Goal: Navigation & Orientation: Find specific page/section

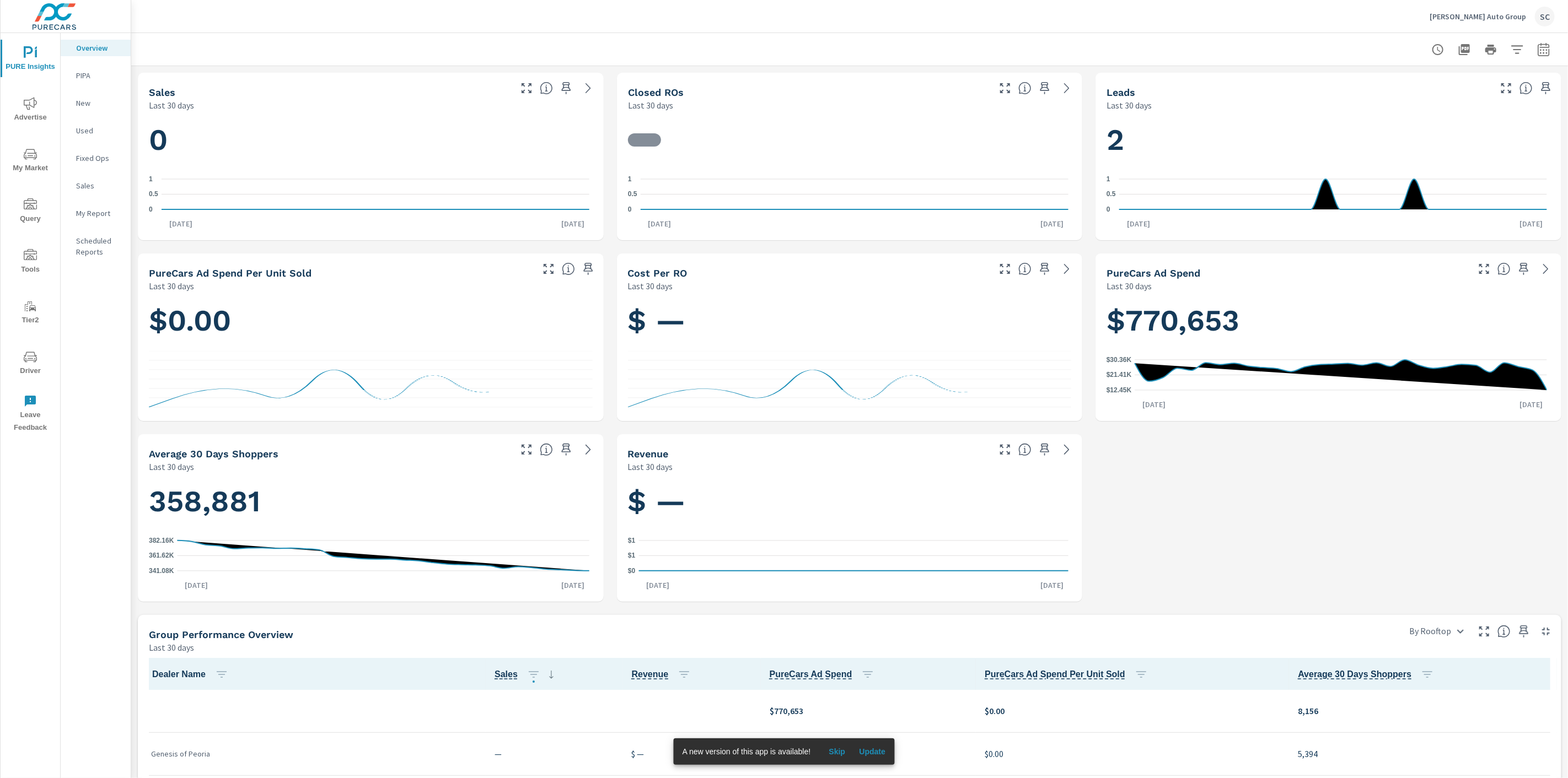
scroll to position [1, 0]
click at [1545, 19] on div "SC" at bounding box center [1545, 17] width 20 height 20
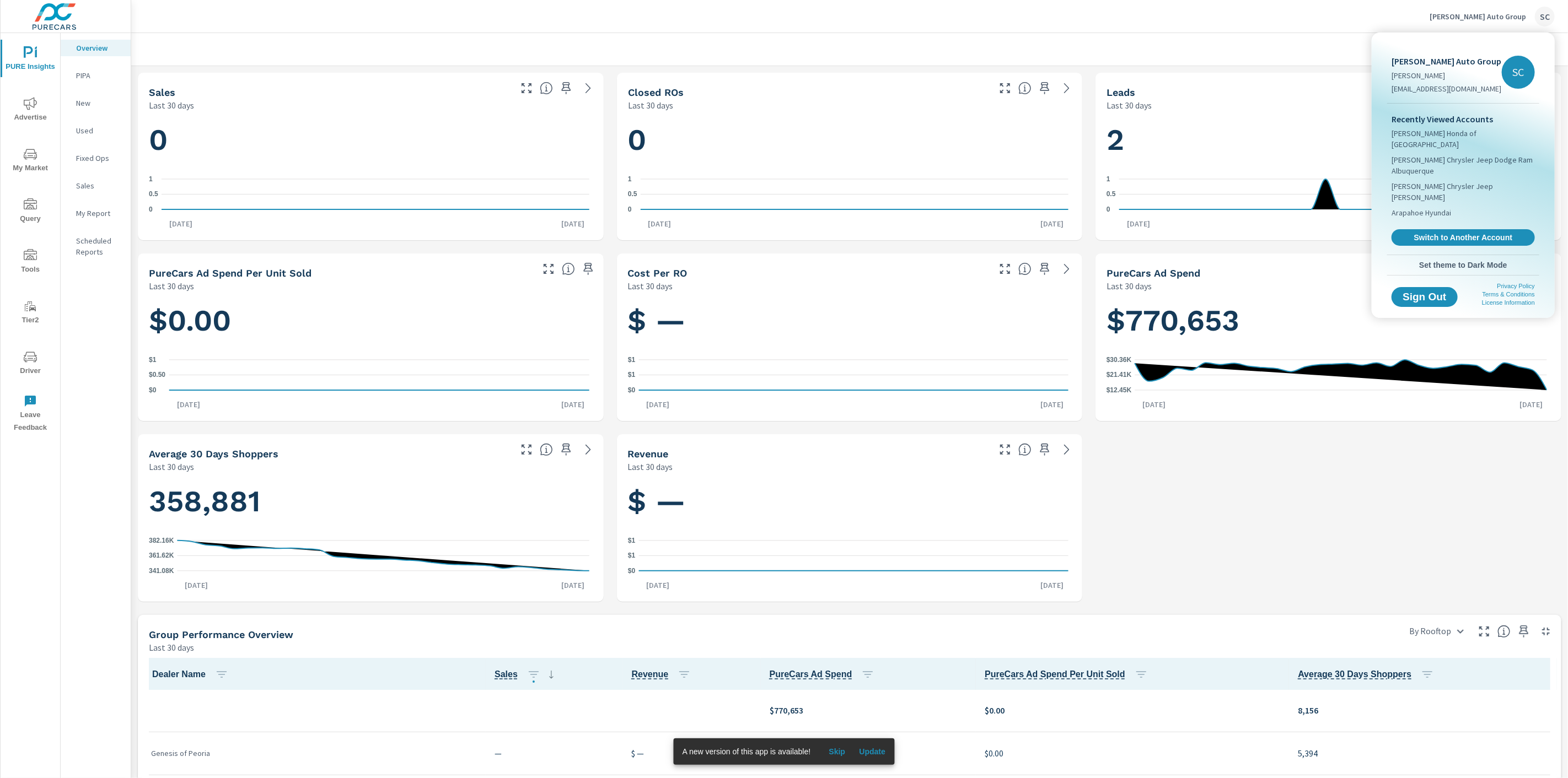
drag, startPoint x: 1460, startPoint y: 214, endPoint x: 1455, endPoint y: 207, distance: 8.6
click at [1460, 233] on span "Switch to Another Account" at bounding box center [1463, 238] width 131 height 10
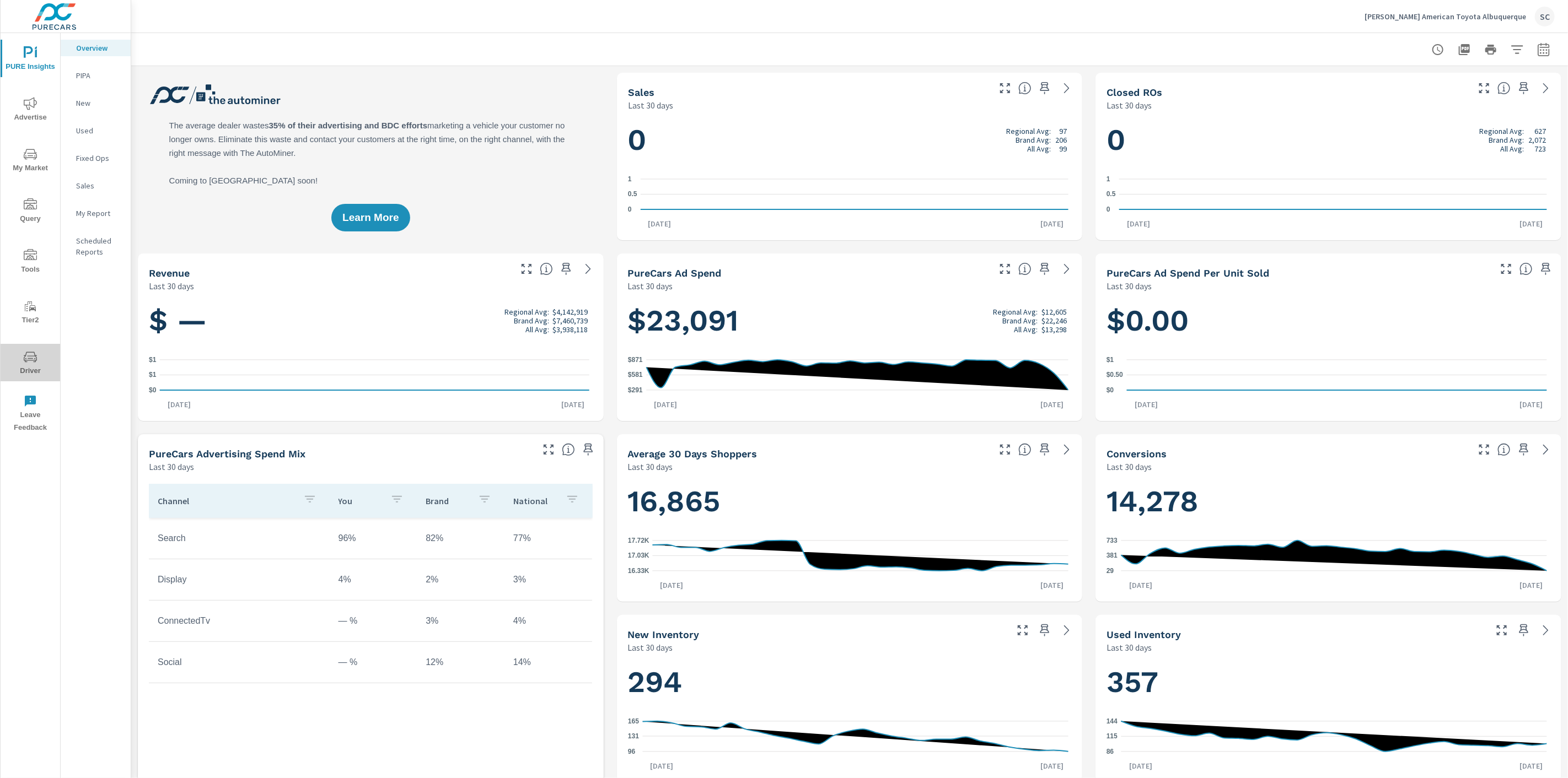
click at [28, 358] on icon "nav menu" at bounding box center [30, 358] width 6 height 1
